Goal: Submit feedback/report problem: Submit feedback/report problem

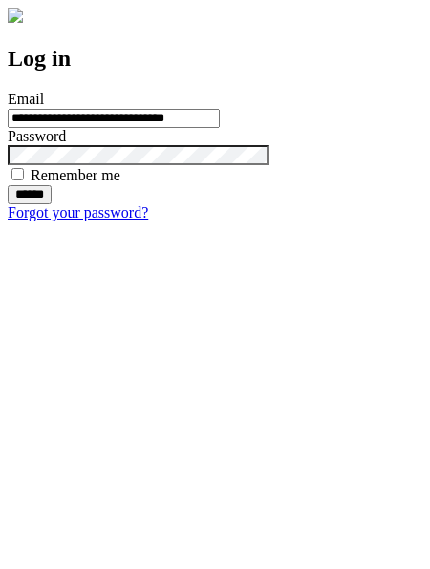
type input "**********"
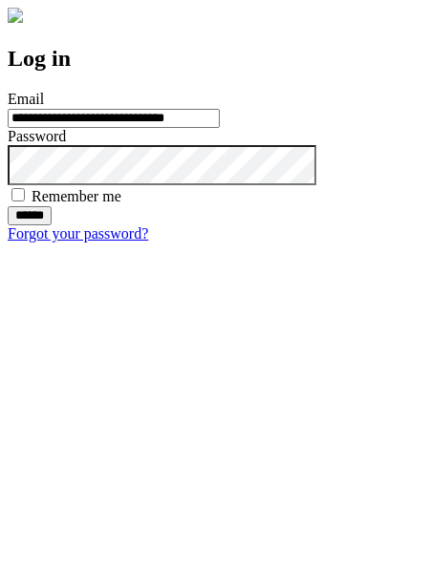
click at [52, 225] on input "******" at bounding box center [30, 215] width 44 height 19
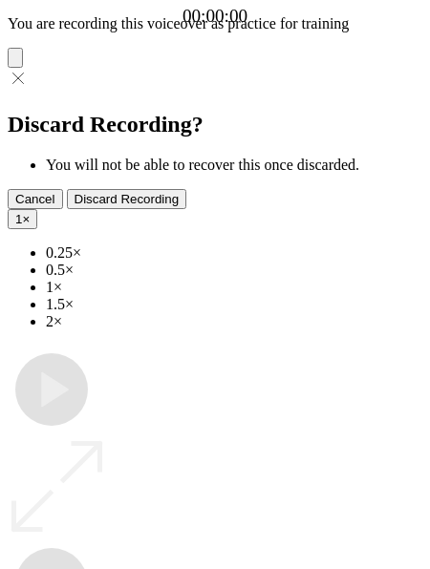
type input "**********"
